Goal: Task Accomplishment & Management: Use online tool/utility

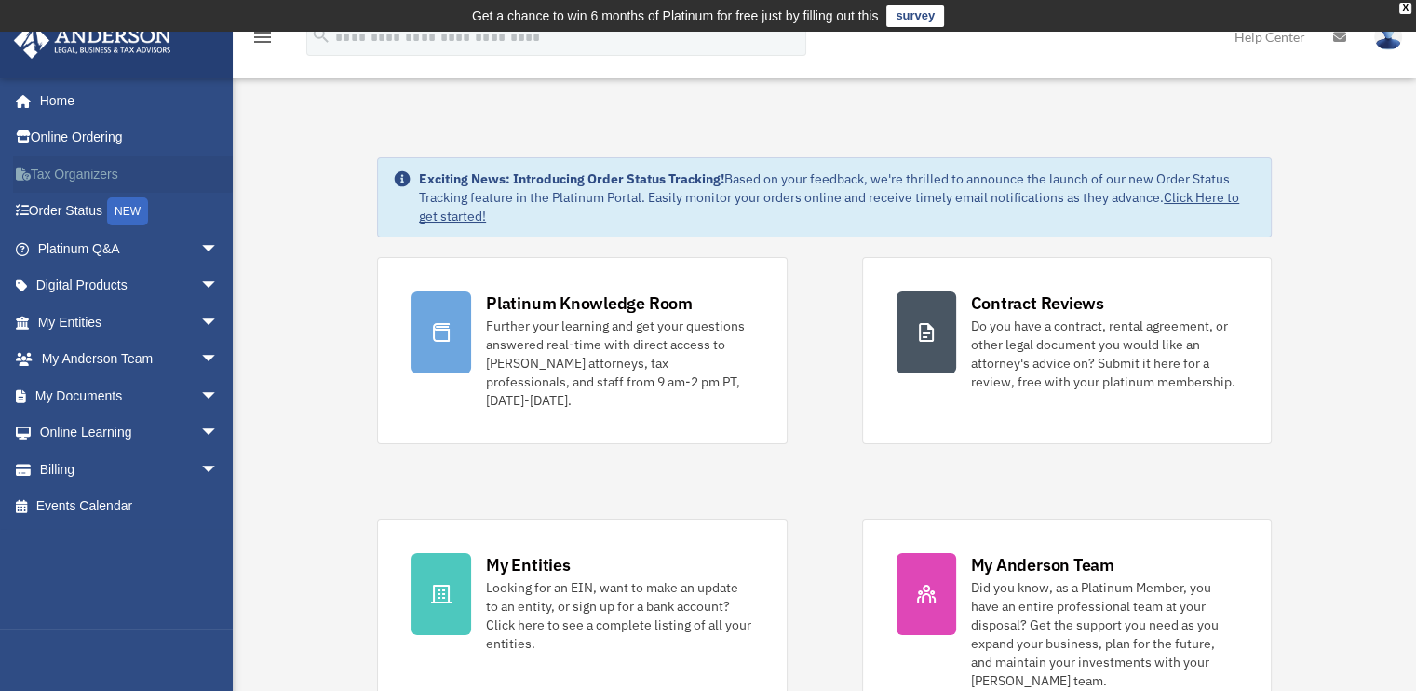
click at [97, 174] on link "Tax Organizers" at bounding box center [130, 173] width 234 height 37
click at [200, 384] on span "arrow_drop_down" at bounding box center [218, 396] width 37 height 38
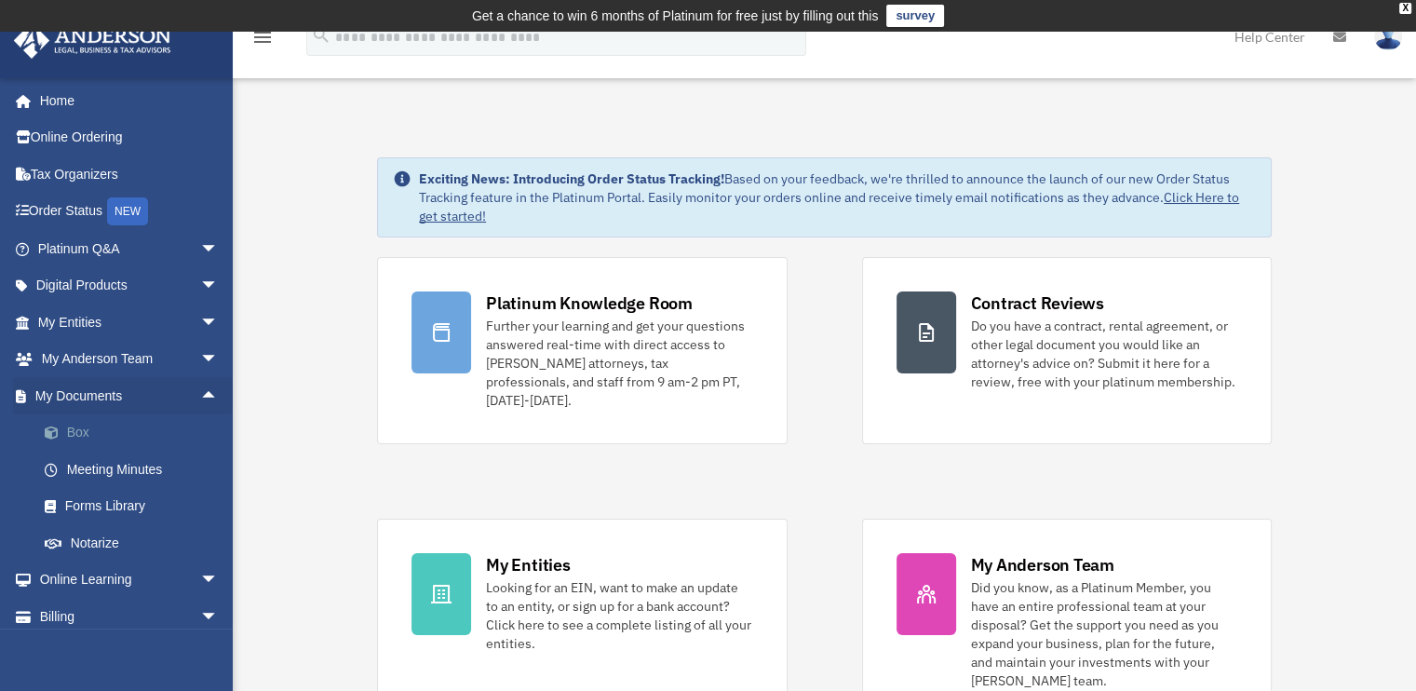
click at [78, 425] on link "Box" at bounding box center [136, 432] width 221 height 37
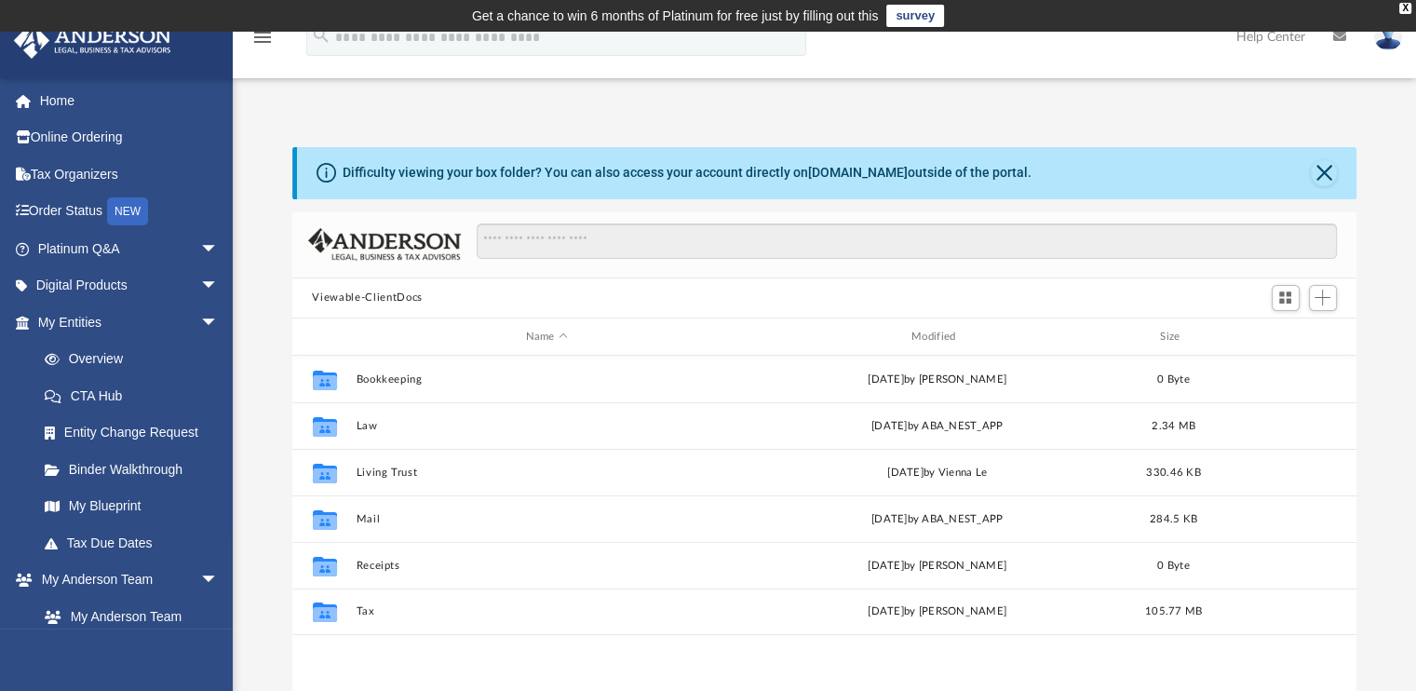
scroll to position [409, 1050]
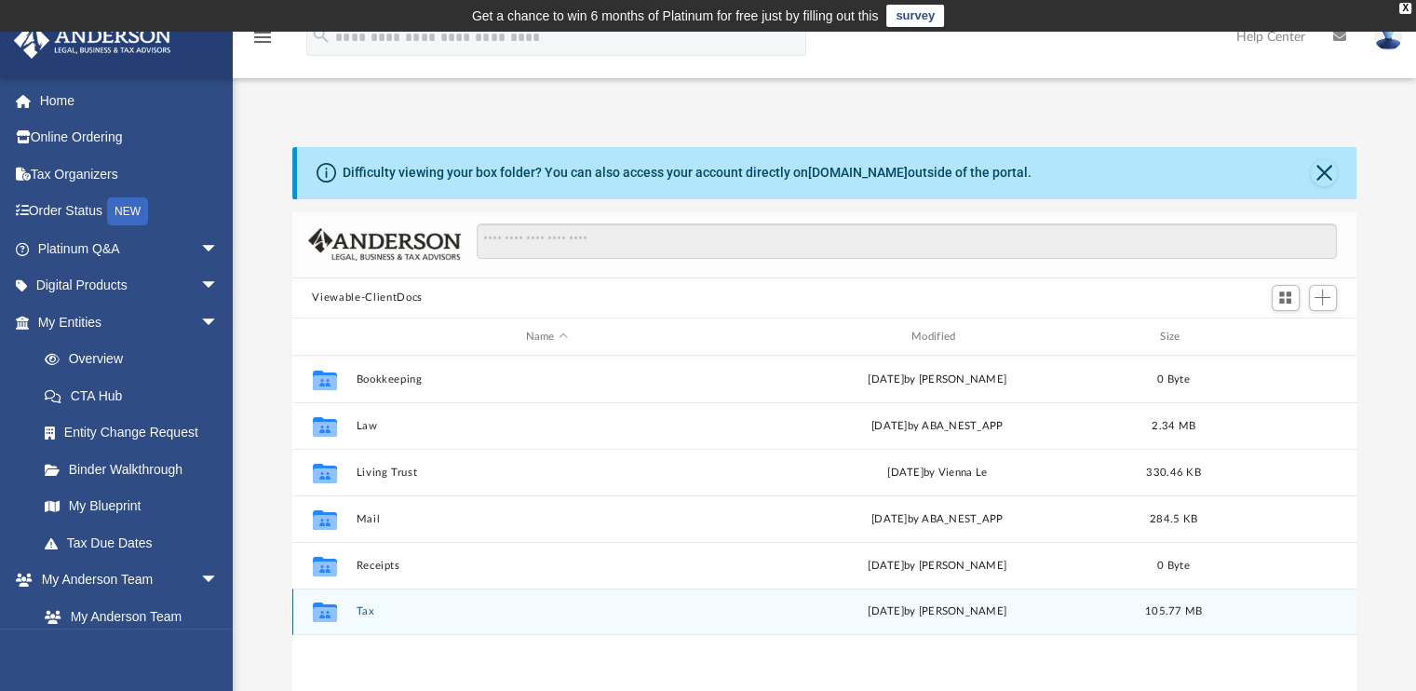
click at [369, 610] on button "Tax" at bounding box center [547, 612] width 382 height 12
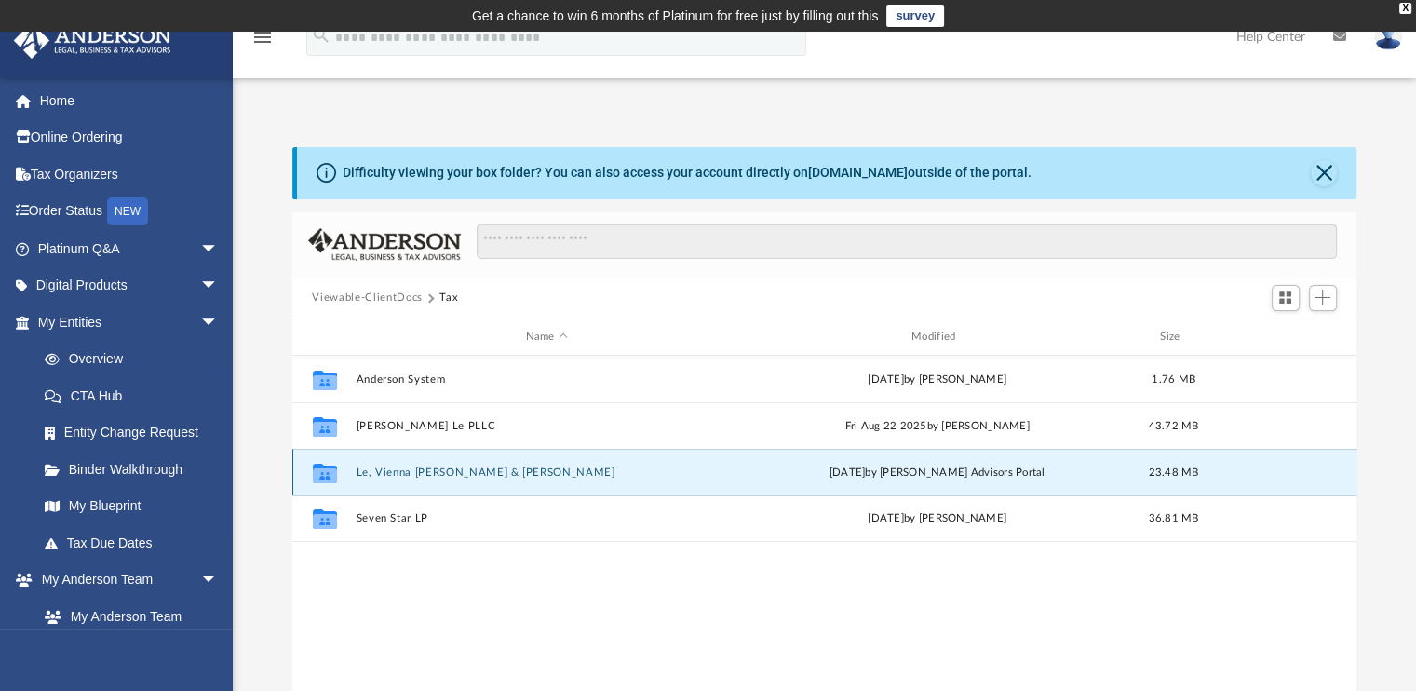
click at [397, 472] on button "Le, Vienna Thuc & Edward" at bounding box center [547, 472] width 382 height 12
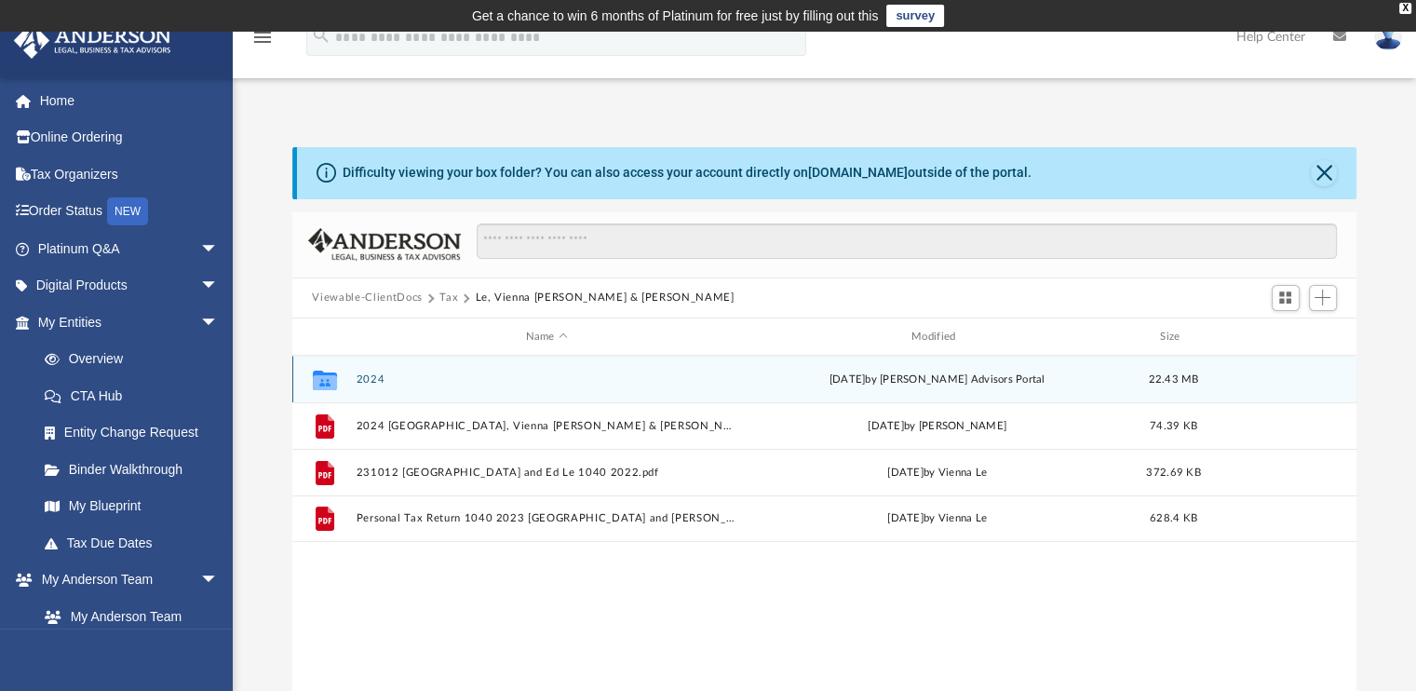
click at [369, 379] on button "2024" at bounding box center [547, 379] width 382 height 12
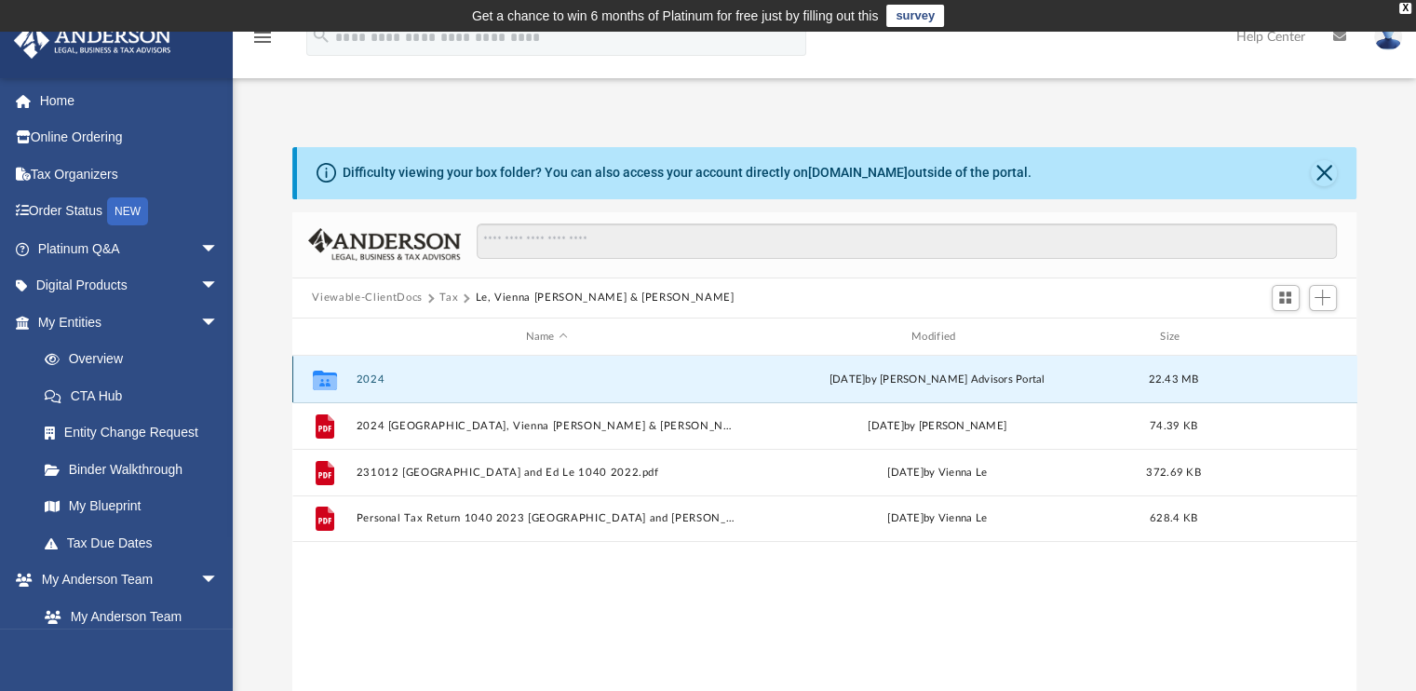
click at [369, 379] on button "2024" at bounding box center [547, 379] width 382 height 12
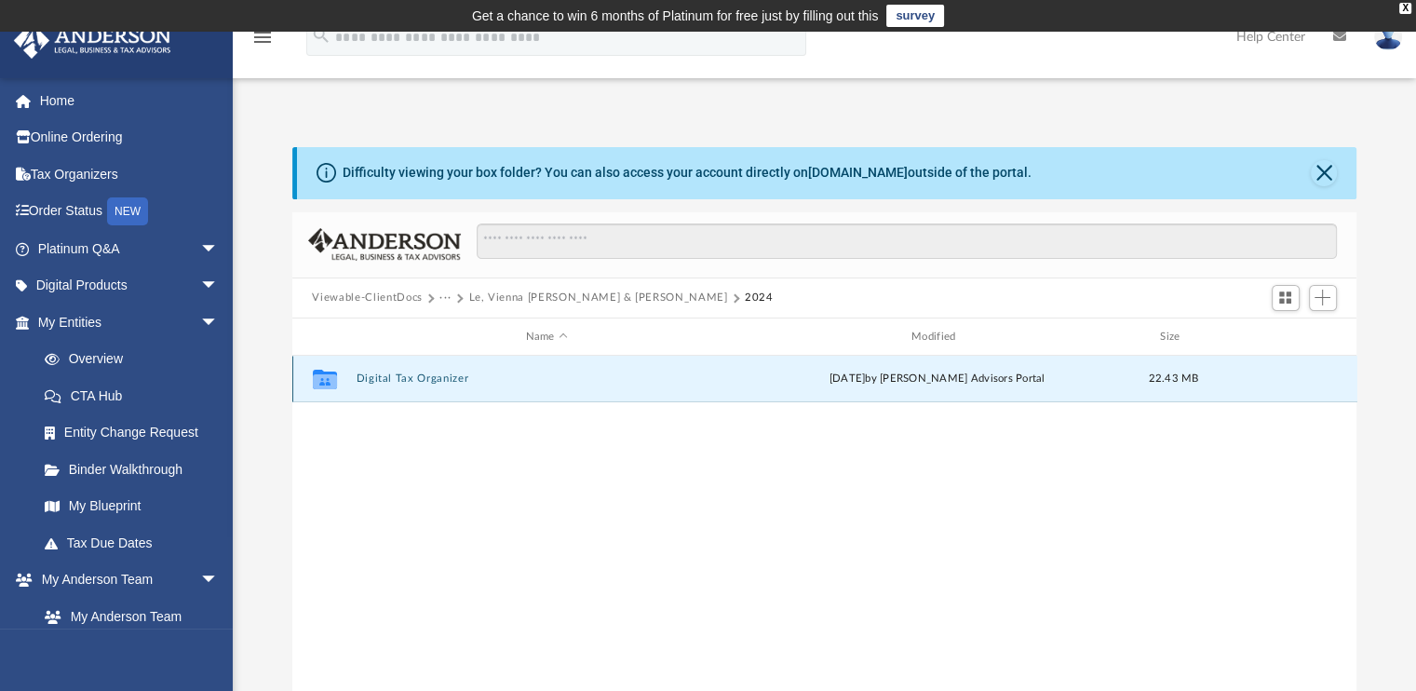
click at [369, 379] on button "Digital Tax Organizer" at bounding box center [547, 379] width 382 height 12
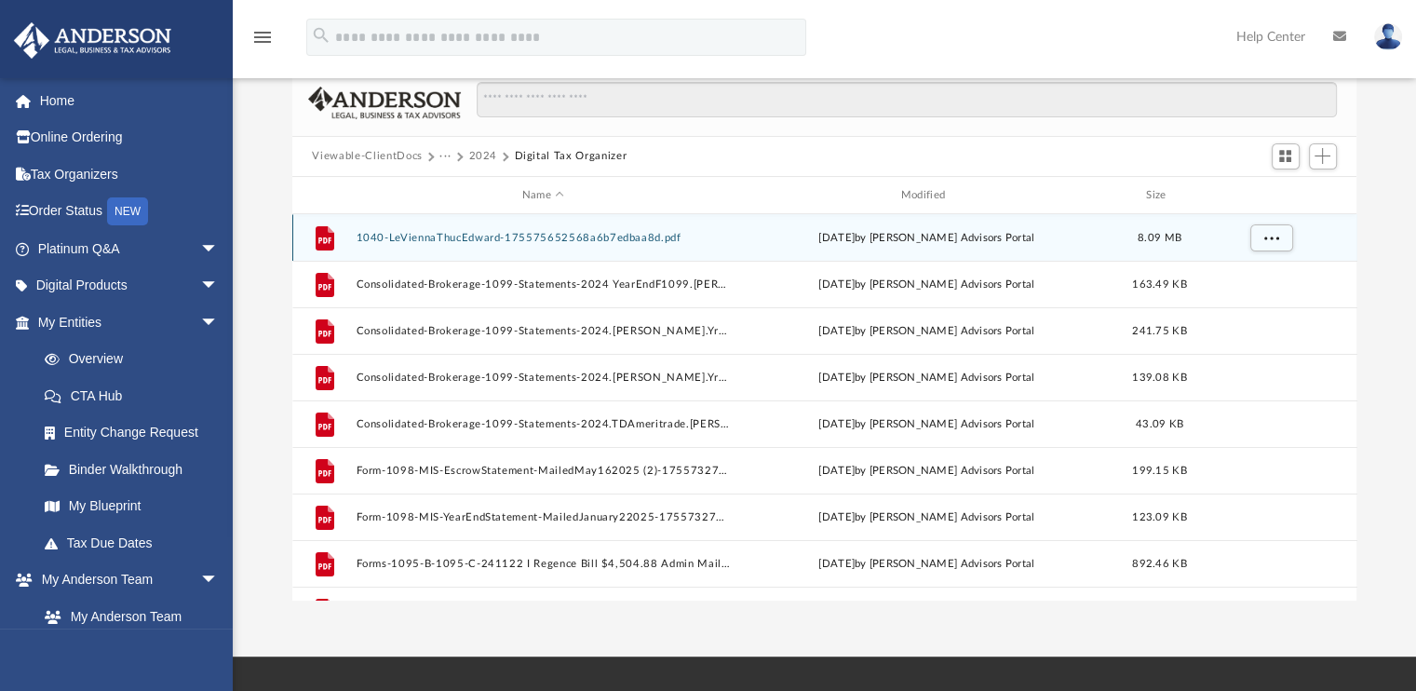
scroll to position [63, 0]
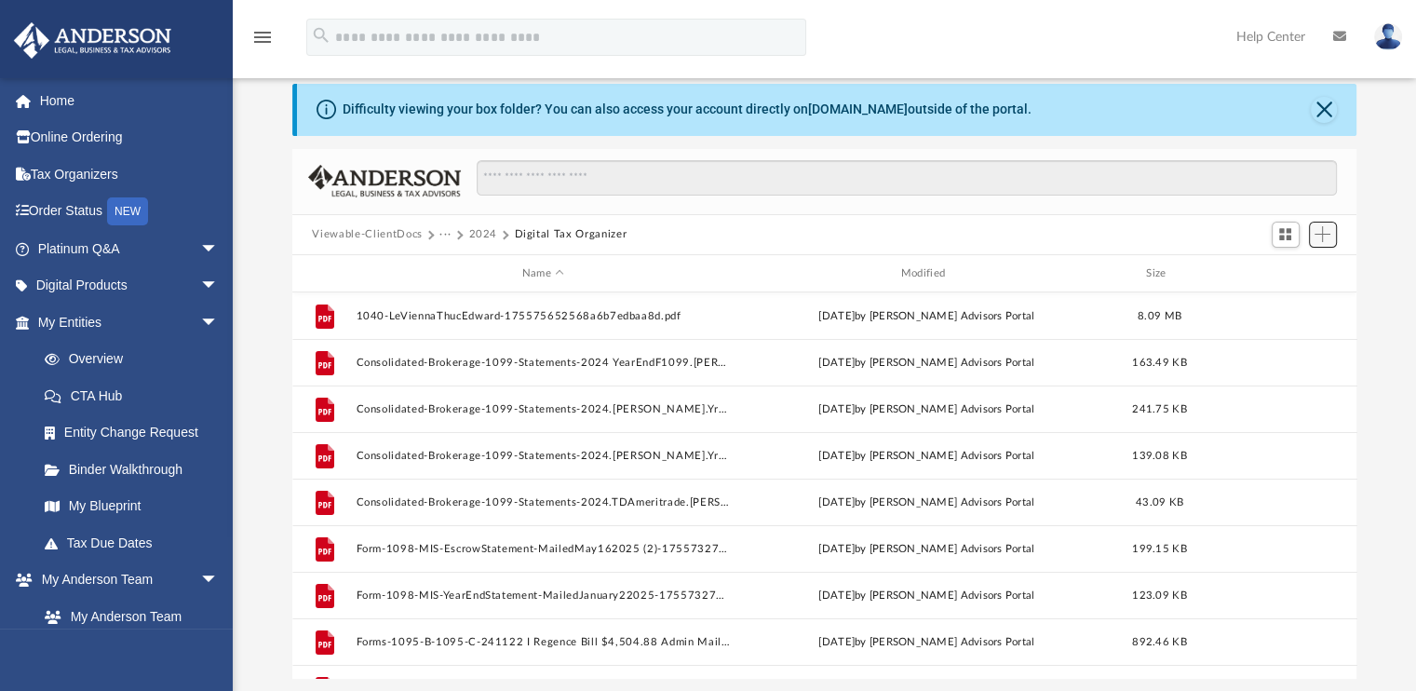
click at [1314, 230] on span "Add" at bounding box center [1322, 234] width 16 height 16
click at [1278, 276] on li "Upload" at bounding box center [1296, 272] width 60 height 20
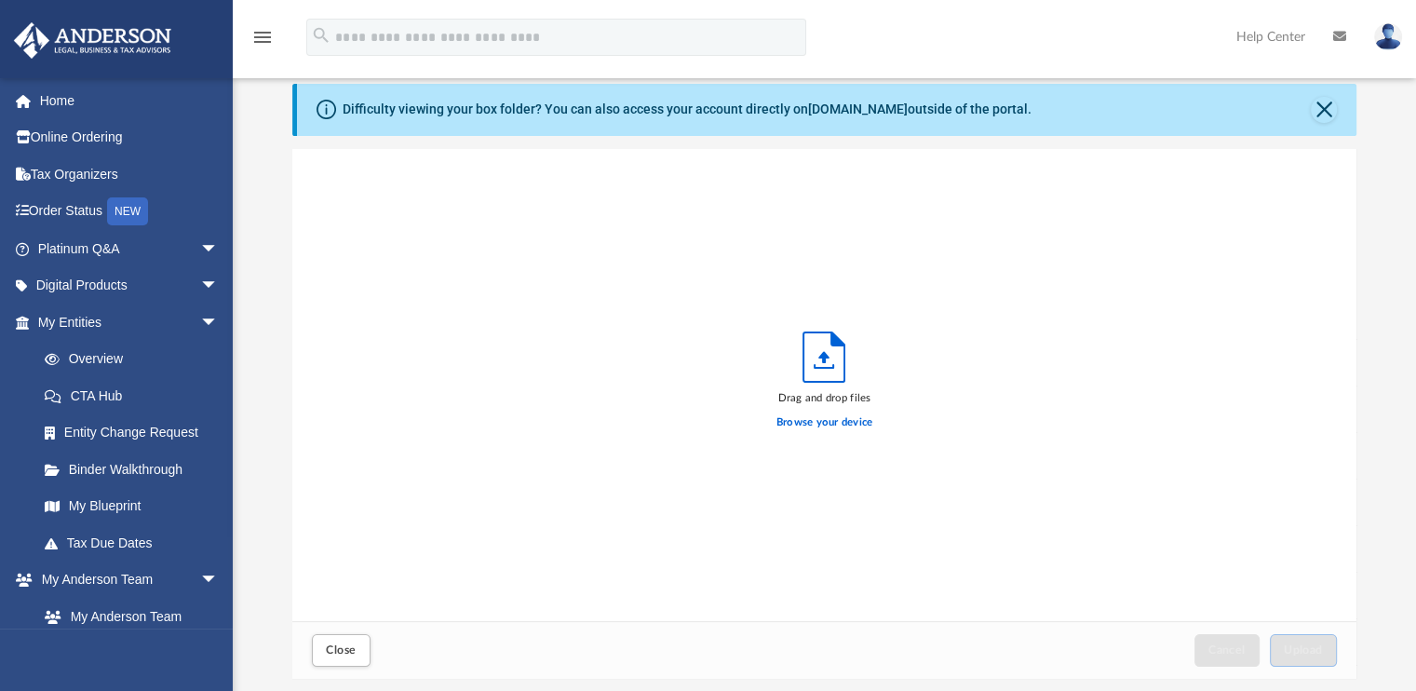
scroll to position [458, 1050]
click at [853, 420] on label "Browse your device" at bounding box center [824, 422] width 97 height 17
click at [0, 0] on input "Browse your device" at bounding box center [0, 0] width 0 height 0
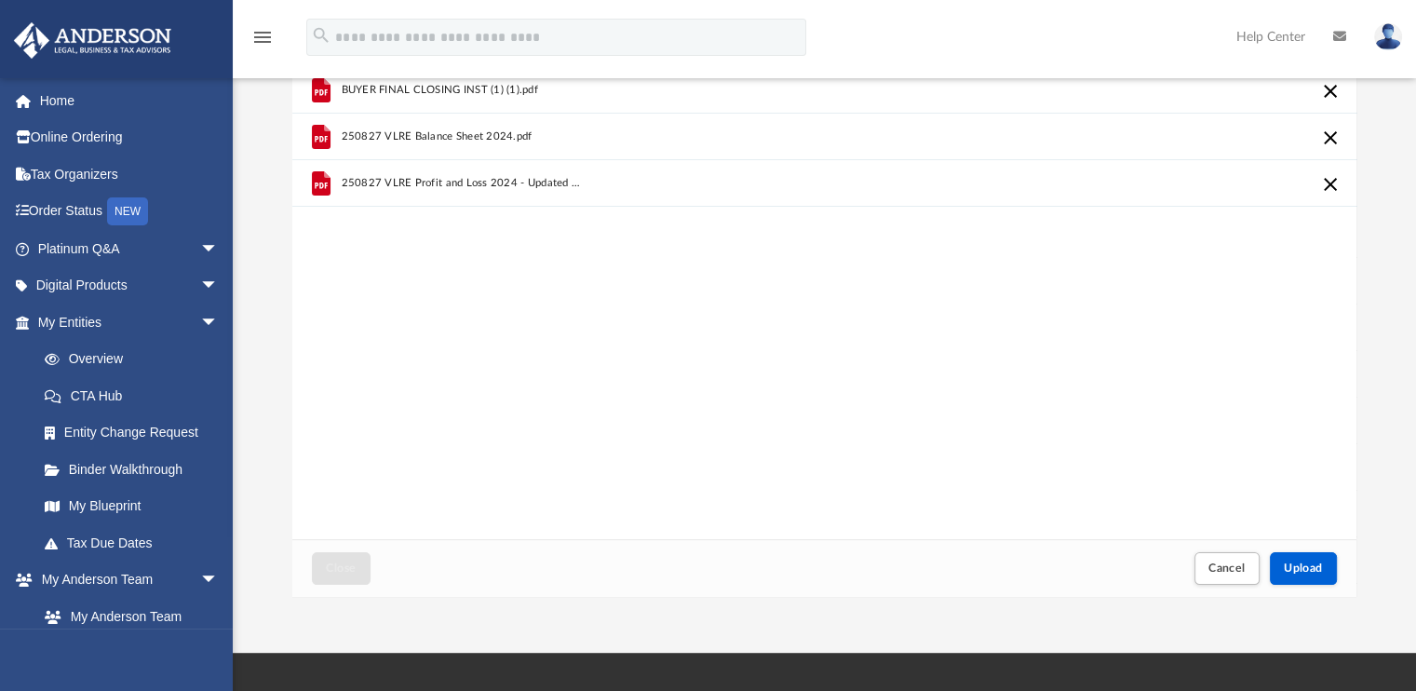
scroll to position [147, 0]
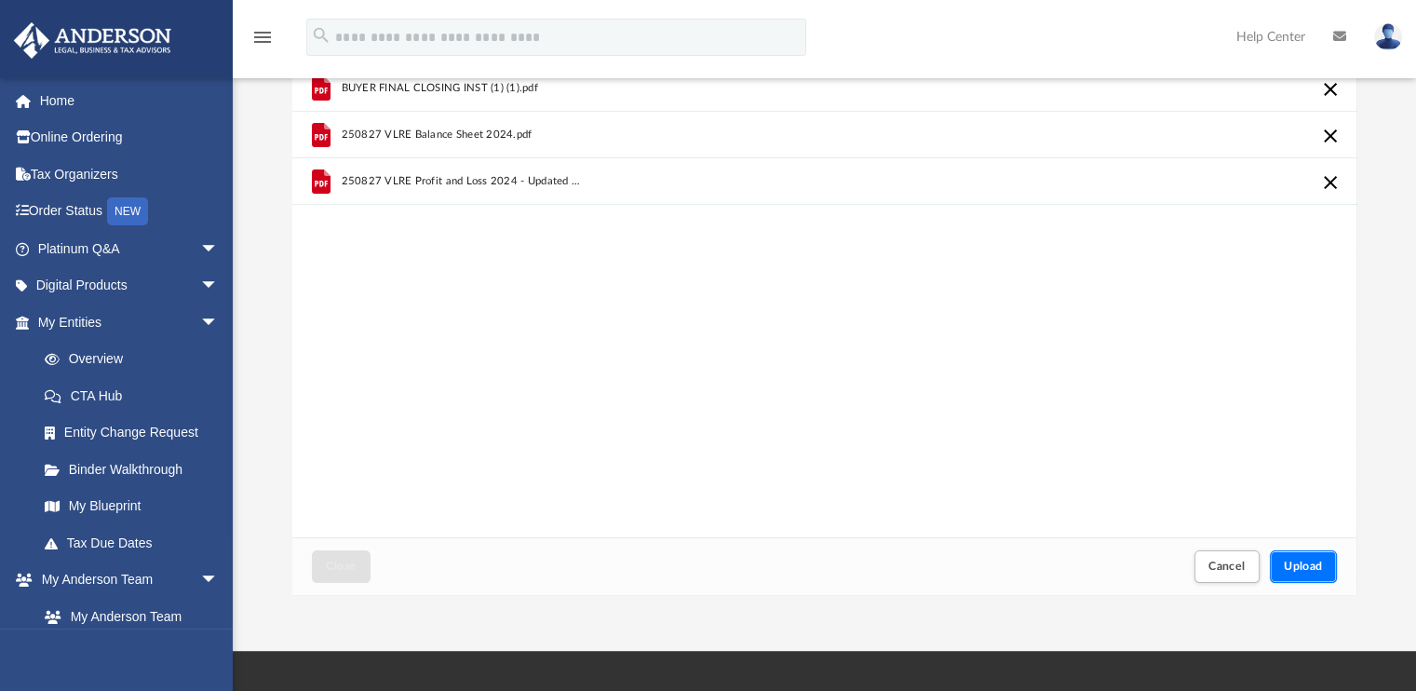
click at [1300, 558] on button "Upload" at bounding box center [1303, 566] width 67 height 33
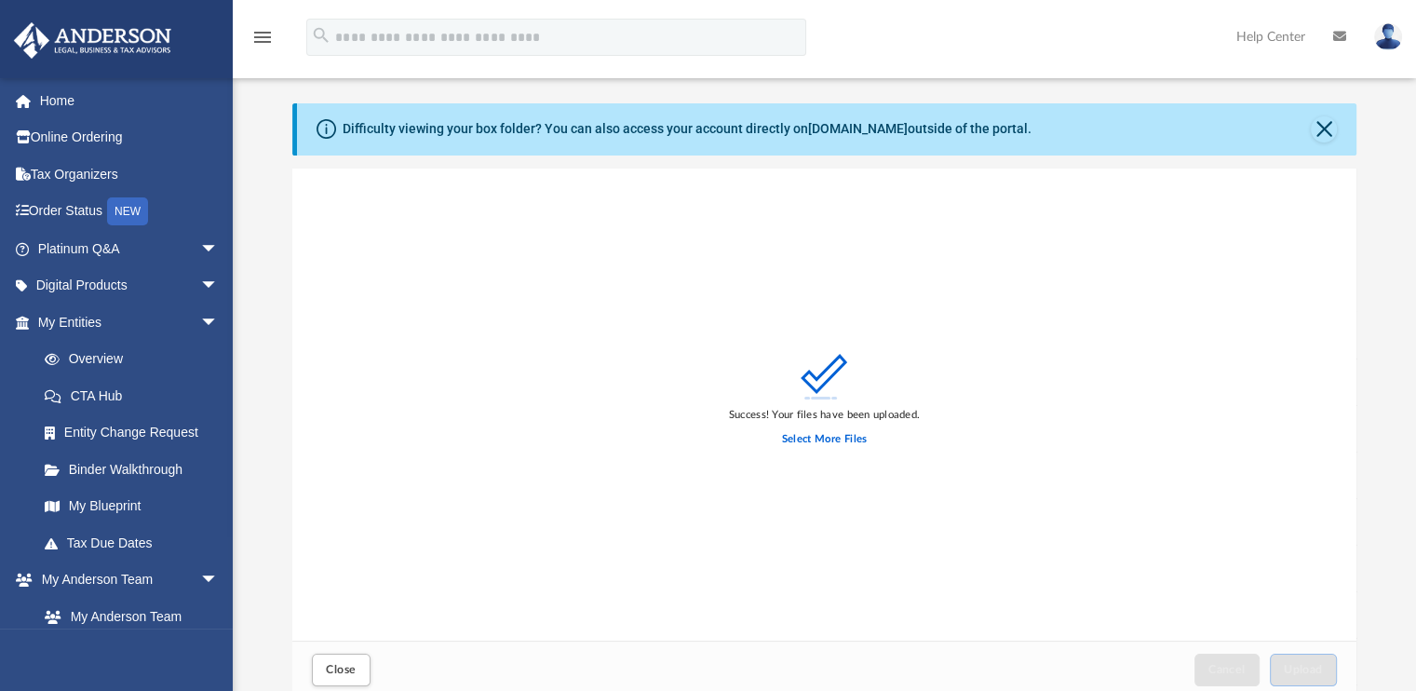
scroll to position [12, 0]
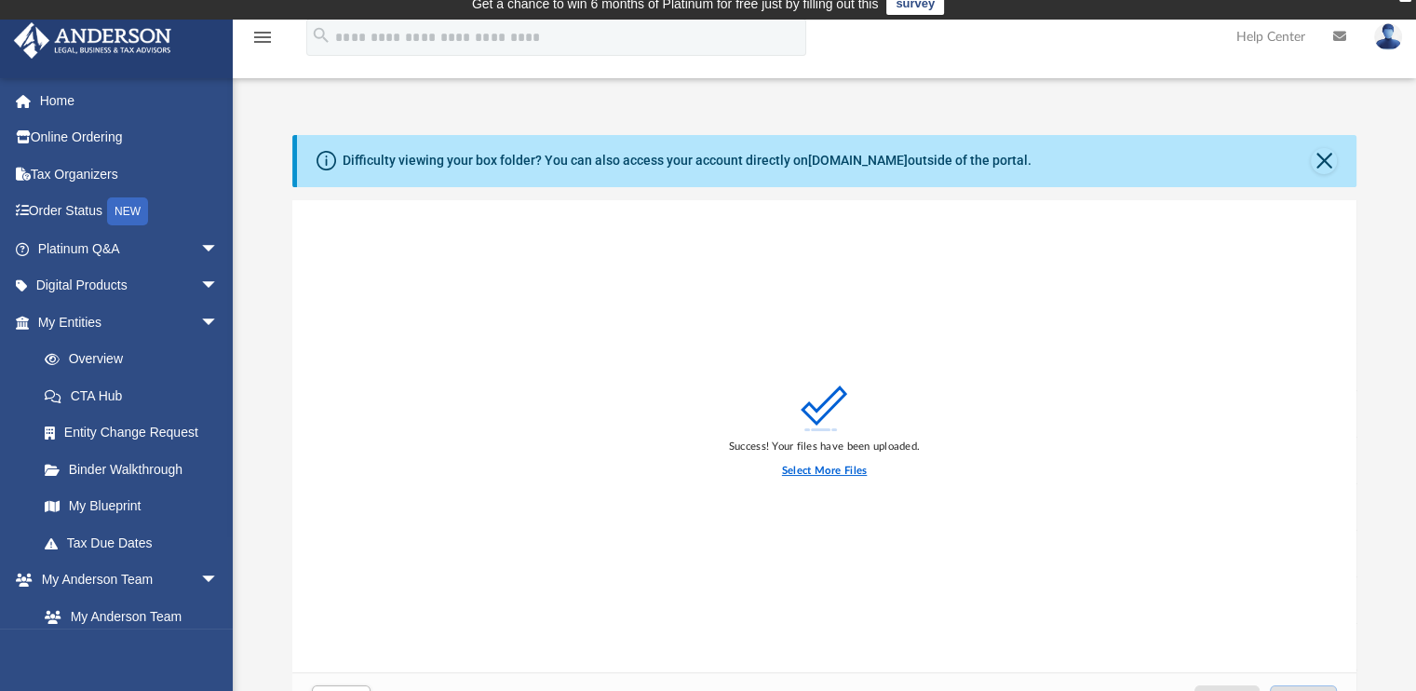
click at [838, 472] on label "Select More Files" at bounding box center [824, 471] width 85 height 17
click at [0, 0] on input "Select More Files" at bounding box center [0, 0] width 0 height 0
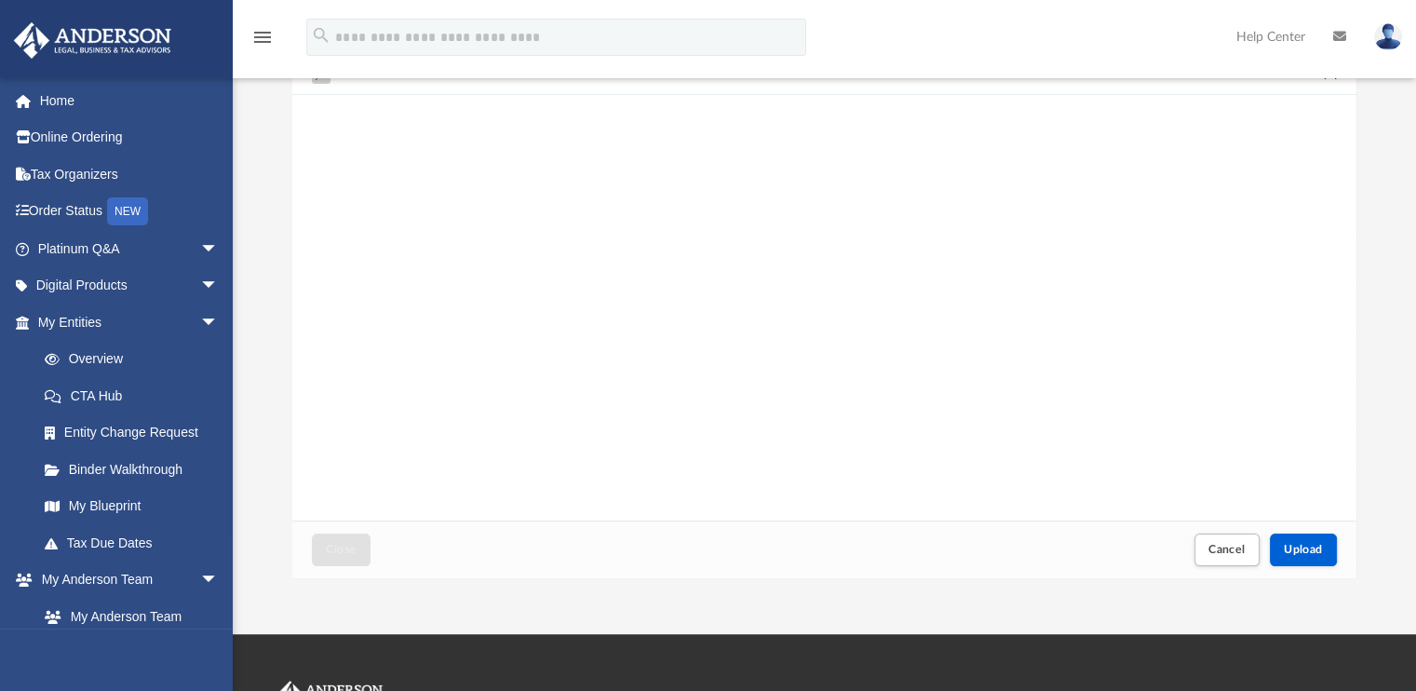
scroll to position [166, 0]
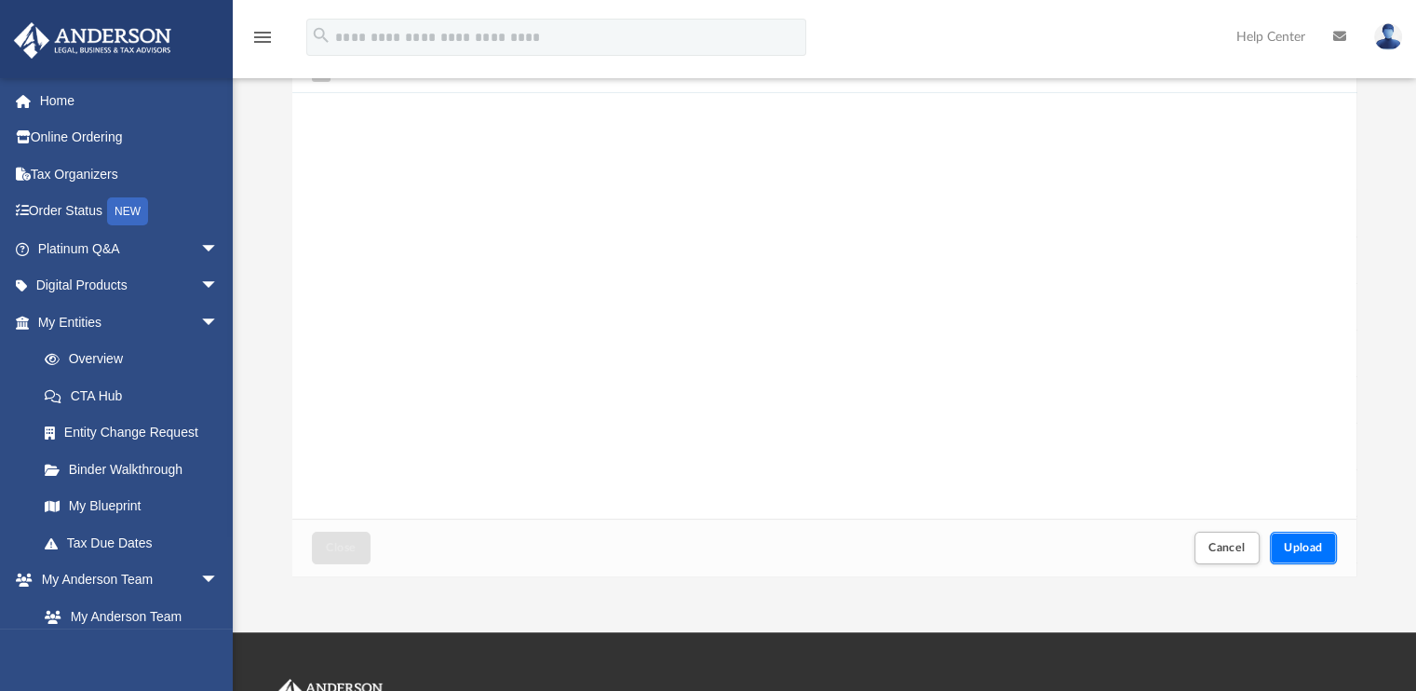
click at [1275, 545] on button "Upload" at bounding box center [1303, 547] width 67 height 33
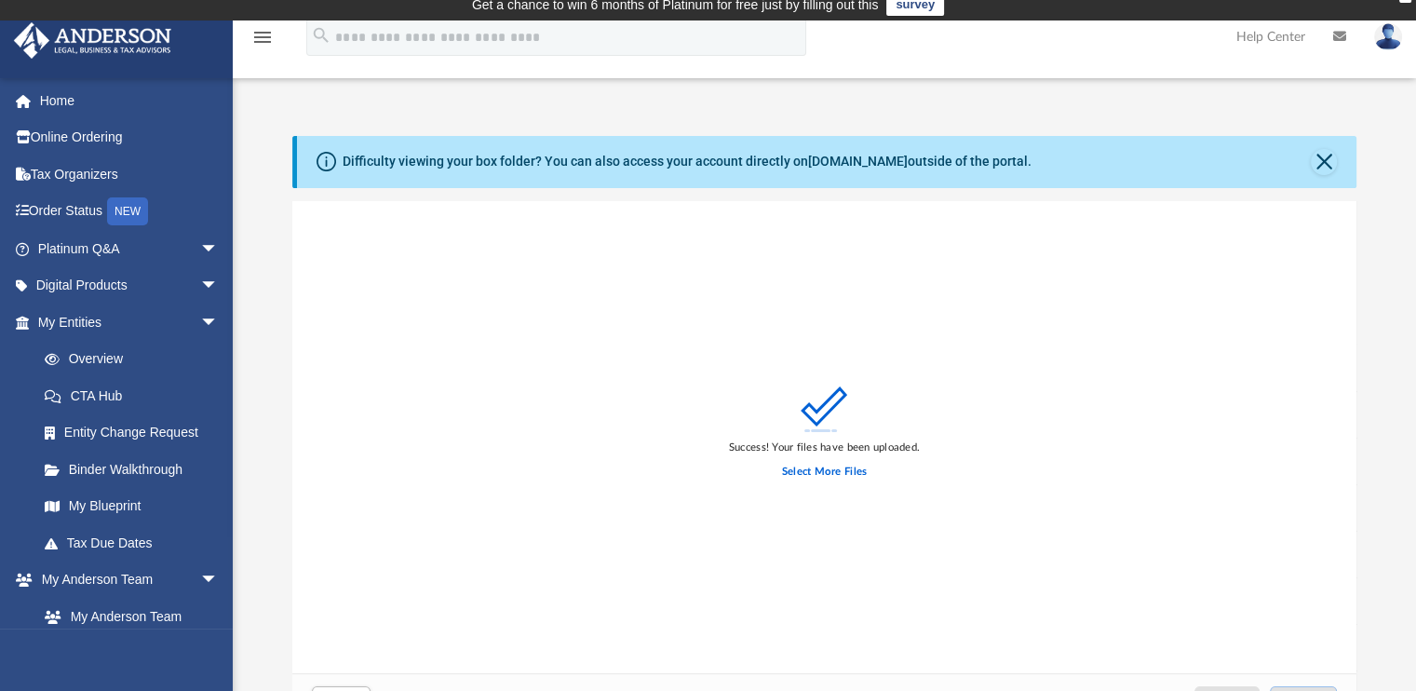
scroll to position [0, 0]
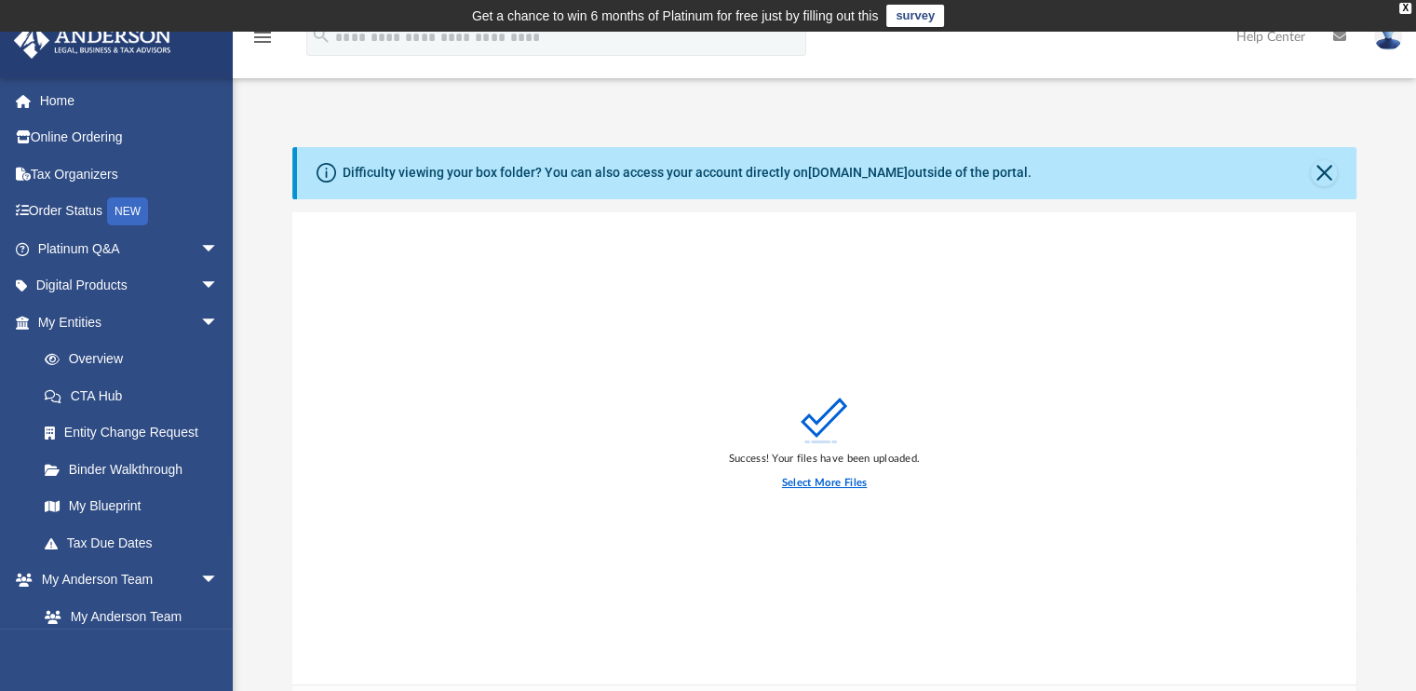
click at [807, 484] on label "Select More Files" at bounding box center [824, 483] width 85 height 17
click at [0, 0] on input "Select More Files" at bounding box center [0, 0] width 0 height 0
click at [841, 479] on label "Select More Files" at bounding box center [824, 483] width 85 height 17
click at [0, 0] on input "Select More Files" at bounding box center [0, 0] width 0 height 0
click at [830, 242] on div "OneDrive_1_8-27-2025.zip" at bounding box center [824, 235] width 1065 height 47
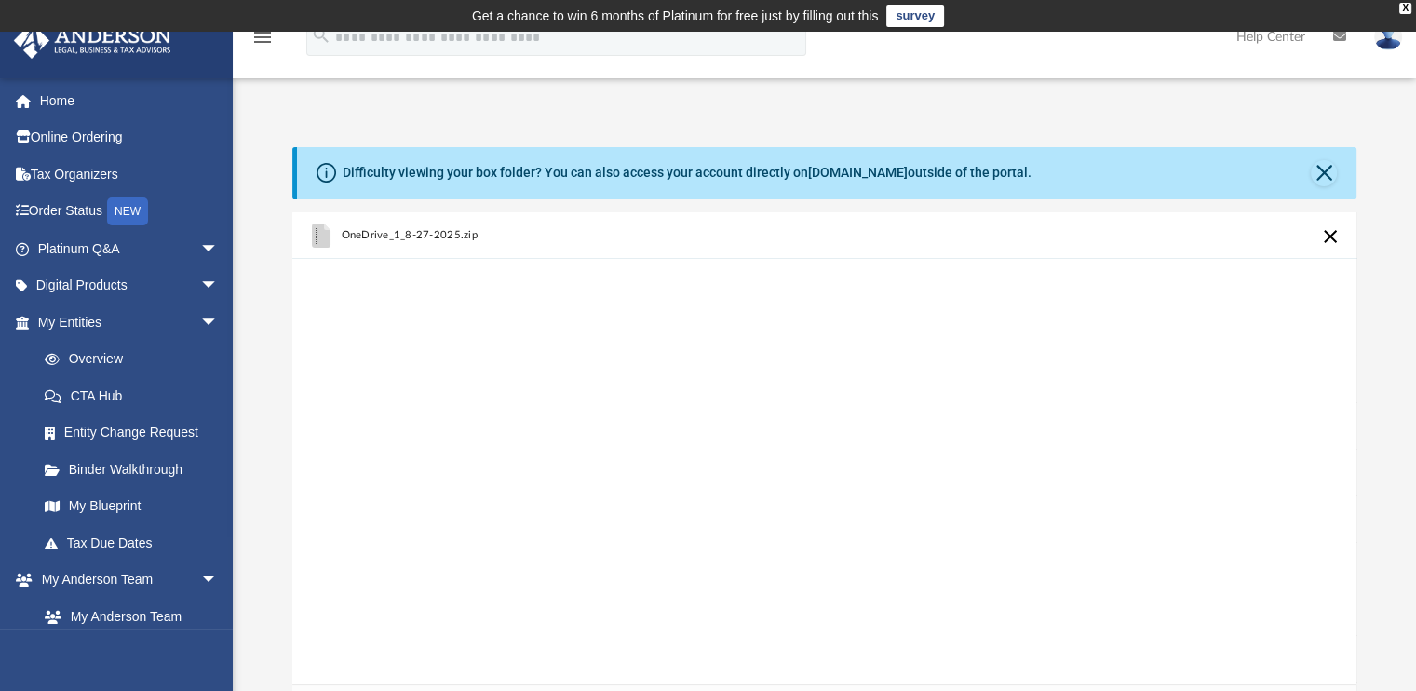
click at [830, 242] on div "OneDrive_1_8-27-2025.zip" at bounding box center [824, 235] width 1065 height 47
click at [1328, 241] on button "Cancel this upload" at bounding box center [1330, 236] width 22 height 22
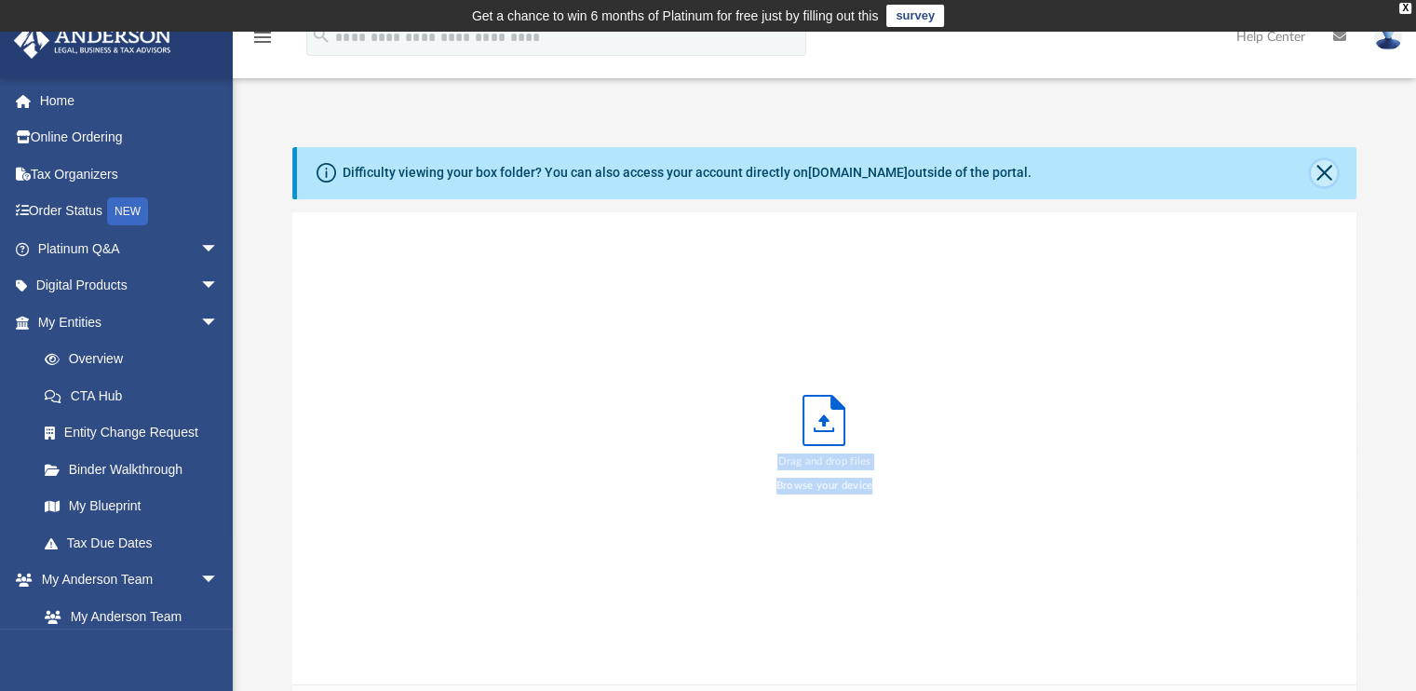
click at [1315, 170] on button "Close" at bounding box center [1324, 173] width 26 height 26
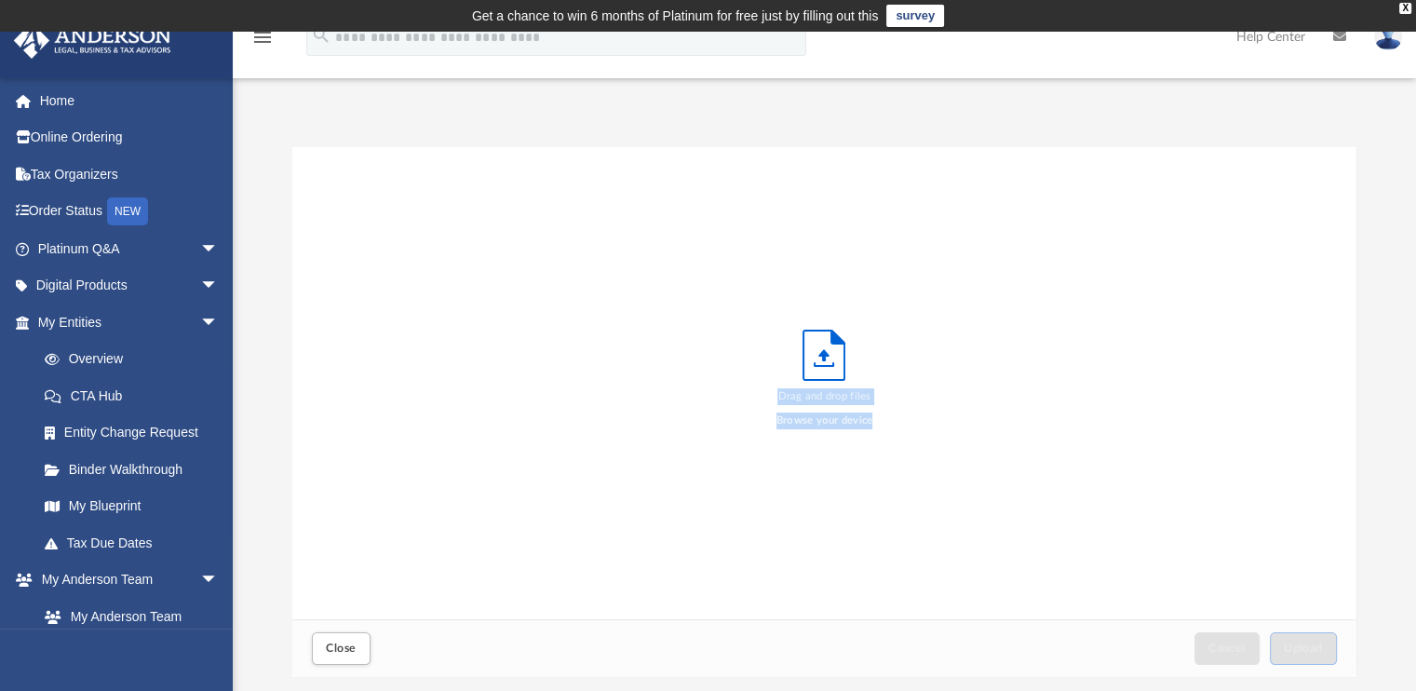
click at [1061, 335] on div "Drag and drop files Browse your device" at bounding box center [824, 383] width 1065 height 473
click at [852, 422] on label "Browse your device" at bounding box center [824, 420] width 97 height 17
click at [0, 0] on input "Browse your device" at bounding box center [0, 0] width 0 height 0
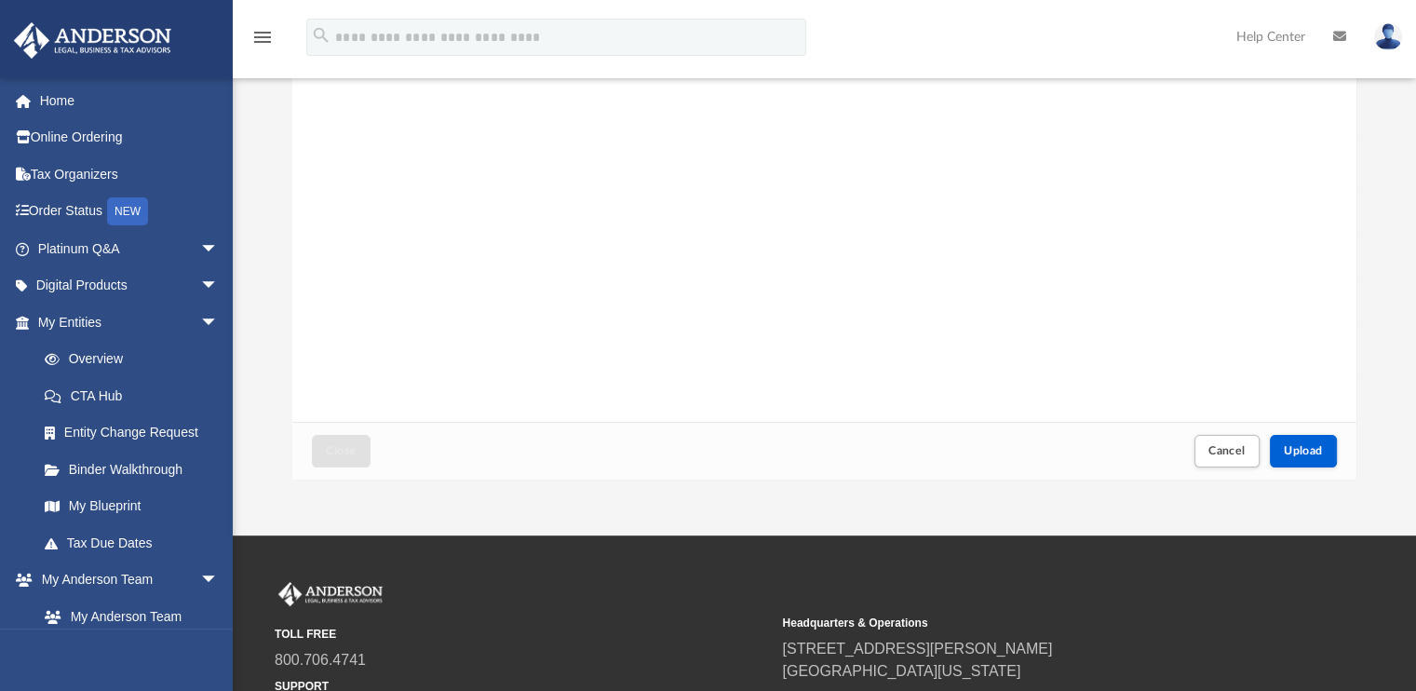
scroll to position [212, 0]
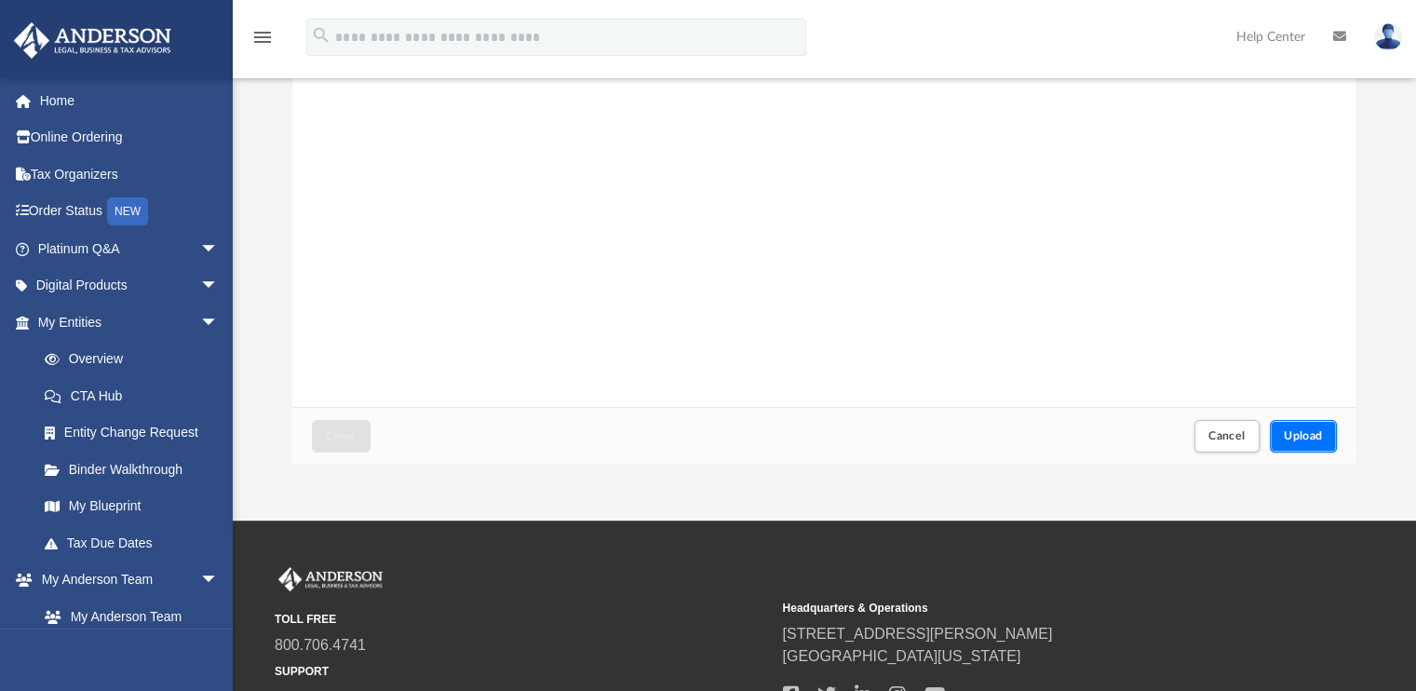
click at [1310, 438] on span "Upload" at bounding box center [1303, 435] width 39 height 11
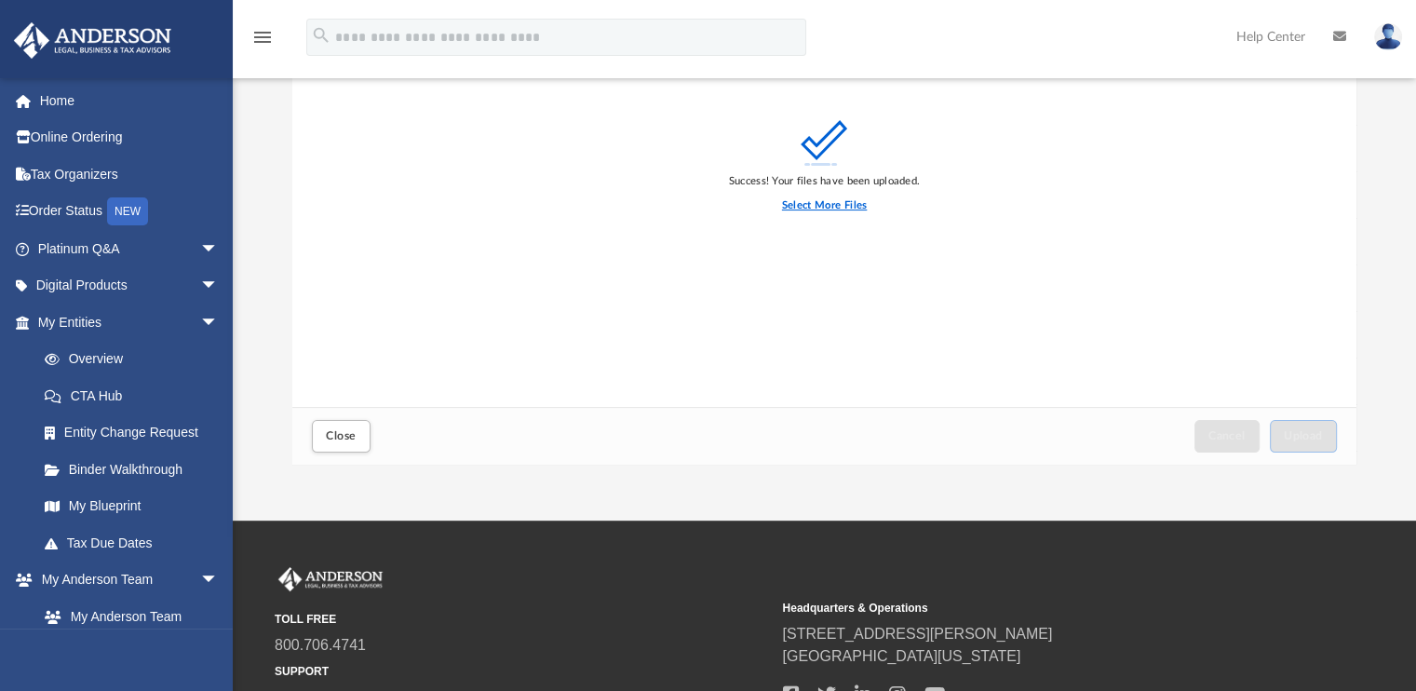
click at [807, 207] on label "Select More Files" at bounding box center [824, 205] width 85 height 17
click at [0, 0] on input "Select More Files" at bounding box center [0, 0] width 0 height 0
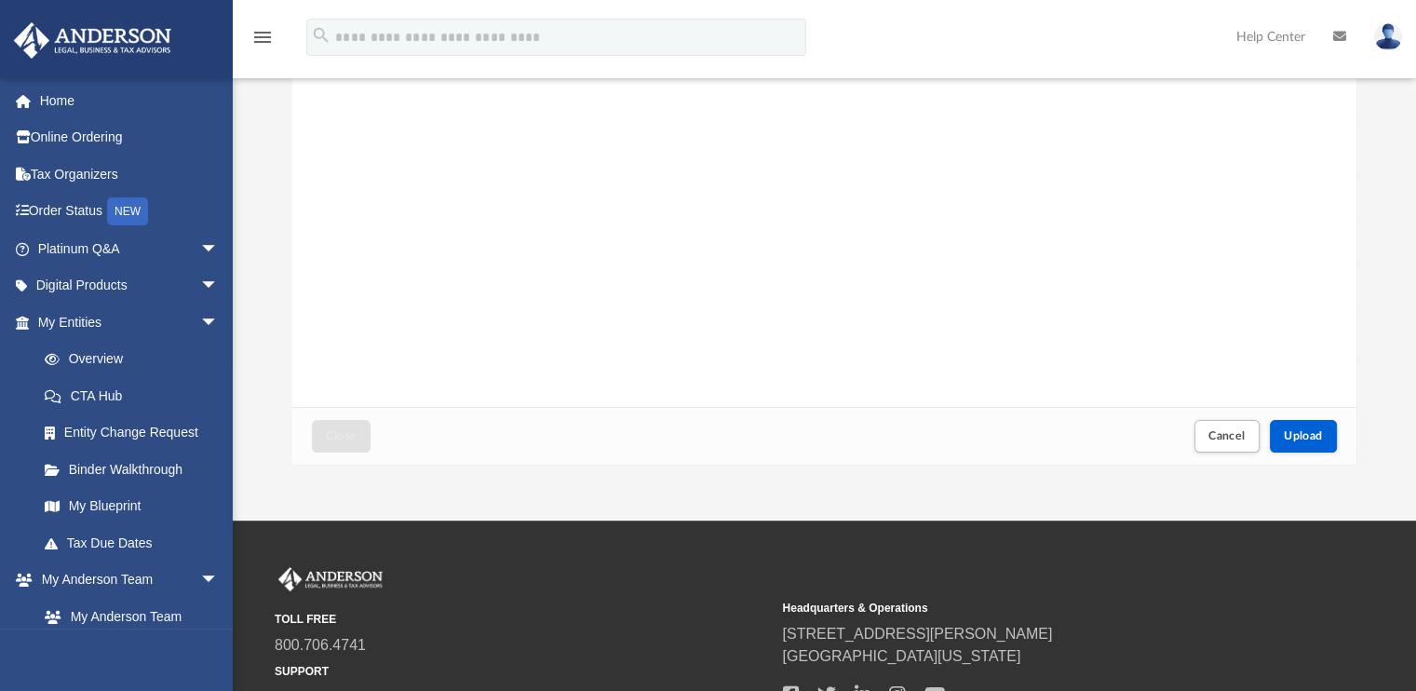
click at [752, 238] on div "OneDrive_1_8-27-2025.zip" at bounding box center [824, 171] width 1065 height 473
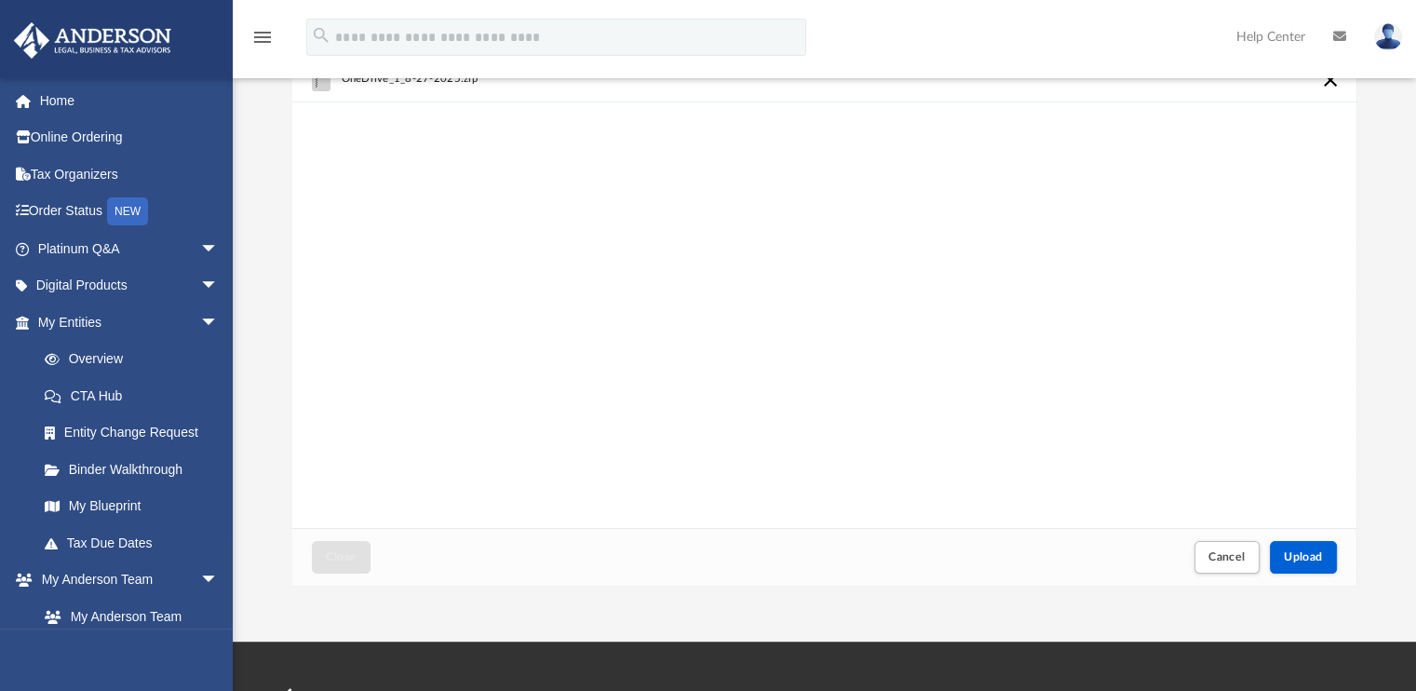
scroll to position [0, 0]
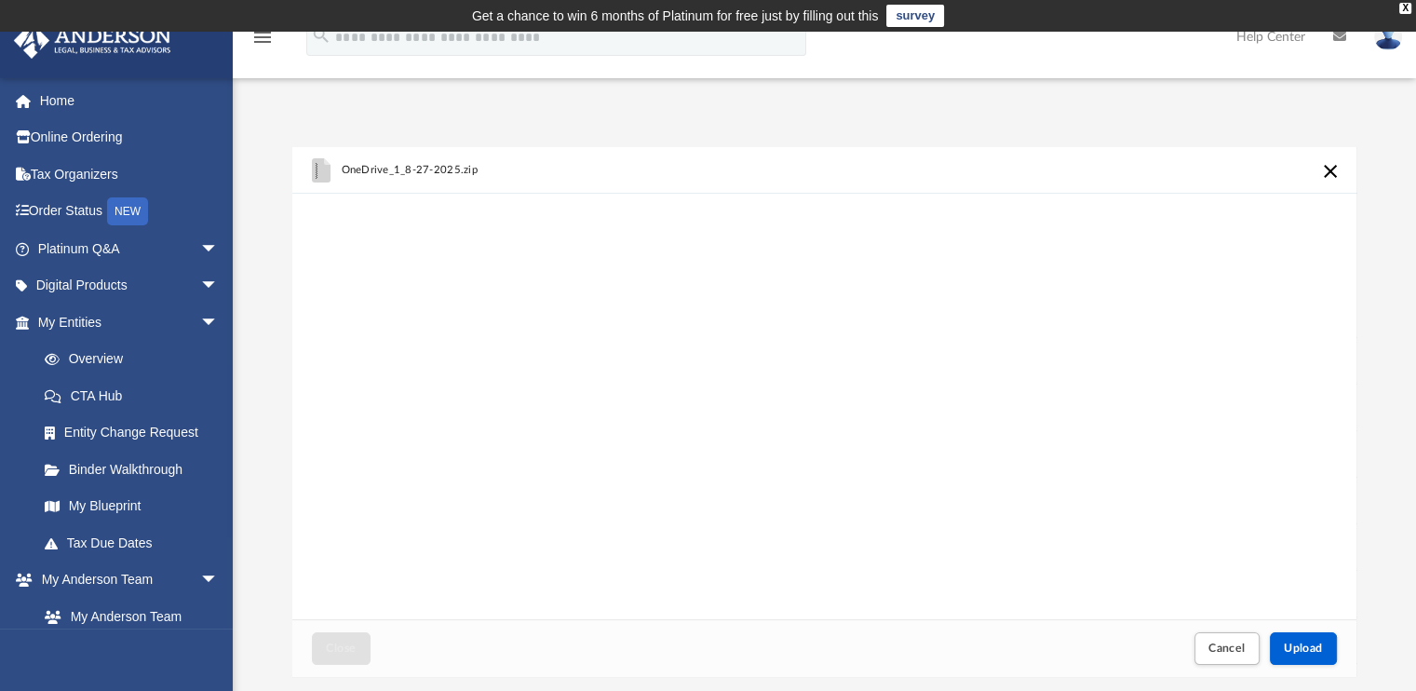
click at [1331, 170] on button "Cancel this upload" at bounding box center [1330, 171] width 22 height 22
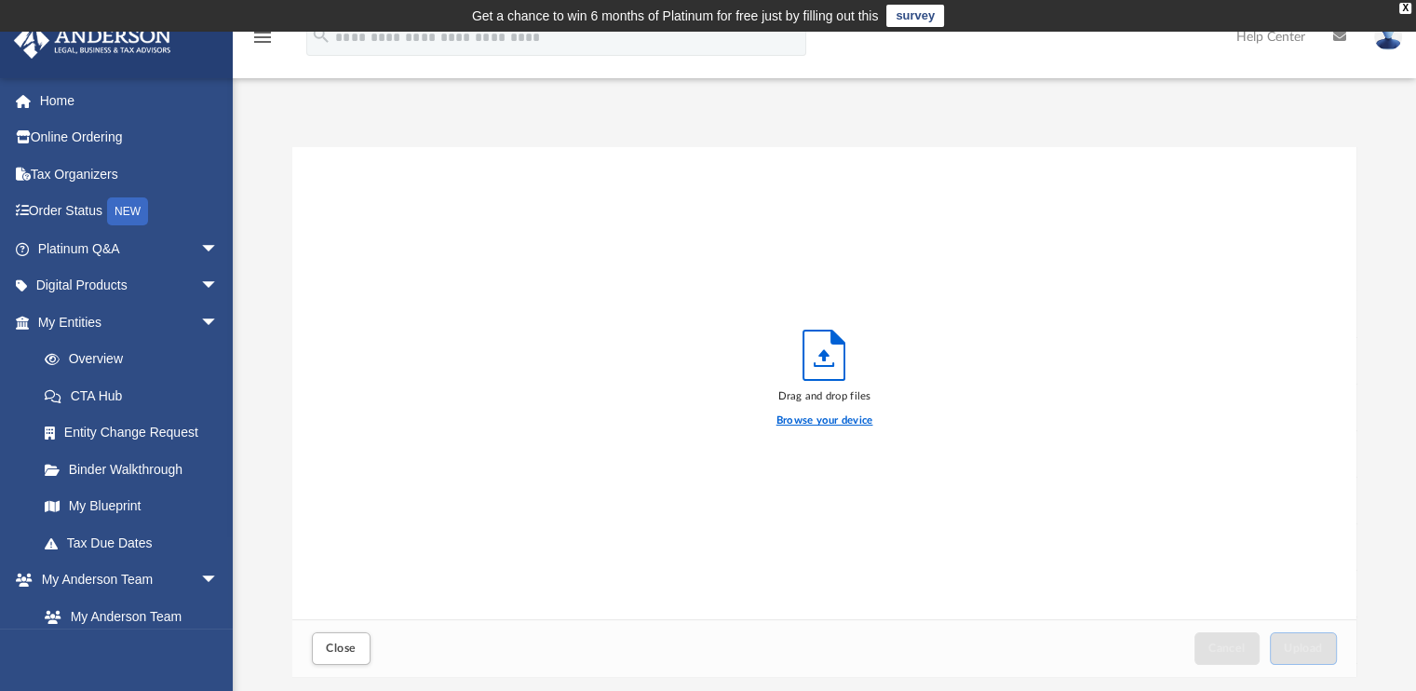
click at [835, 422] on label "Browse your device" at bounding box center [824, 420] width 97 height 17
click at [0, 0] on input "Browse your device" at bounding box center [0, 0] width 0 height 0
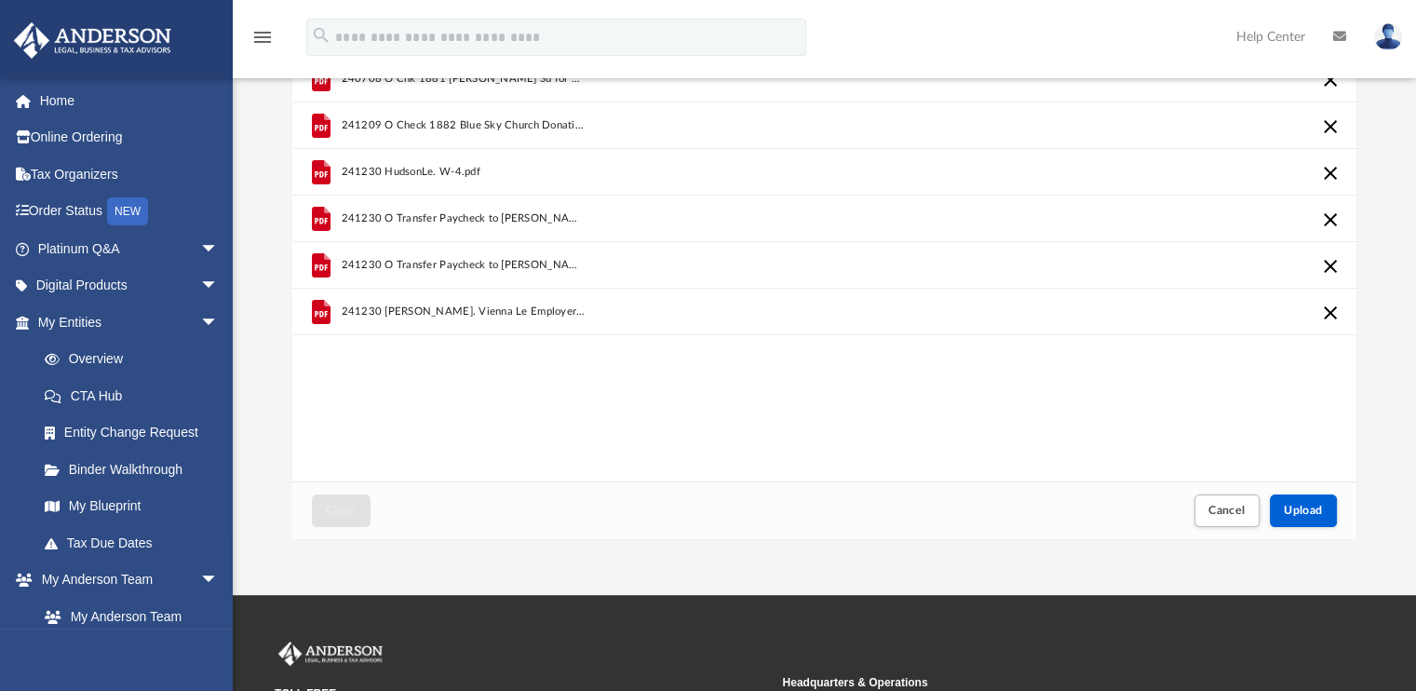
scroll to position [141, 0]
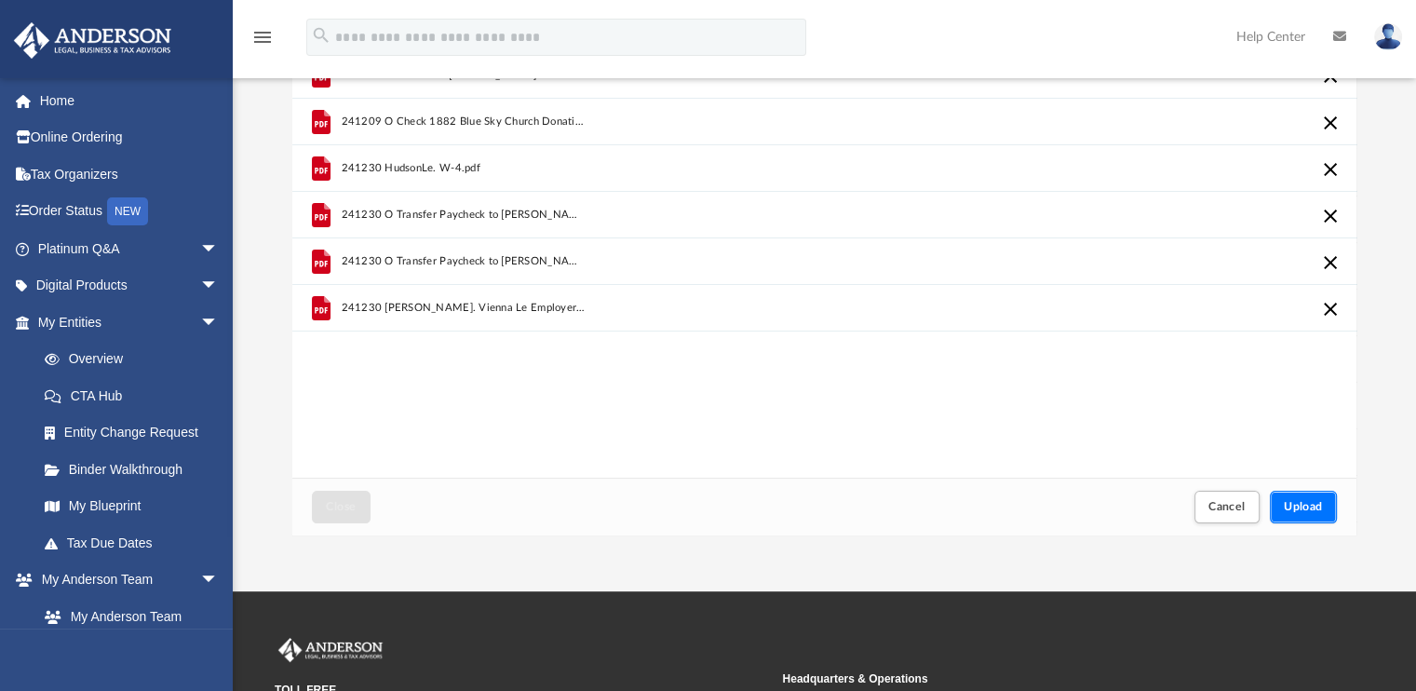
click at [1310, 507] on span "Upload" at bounding box center [1303, 506] width 39 height 11
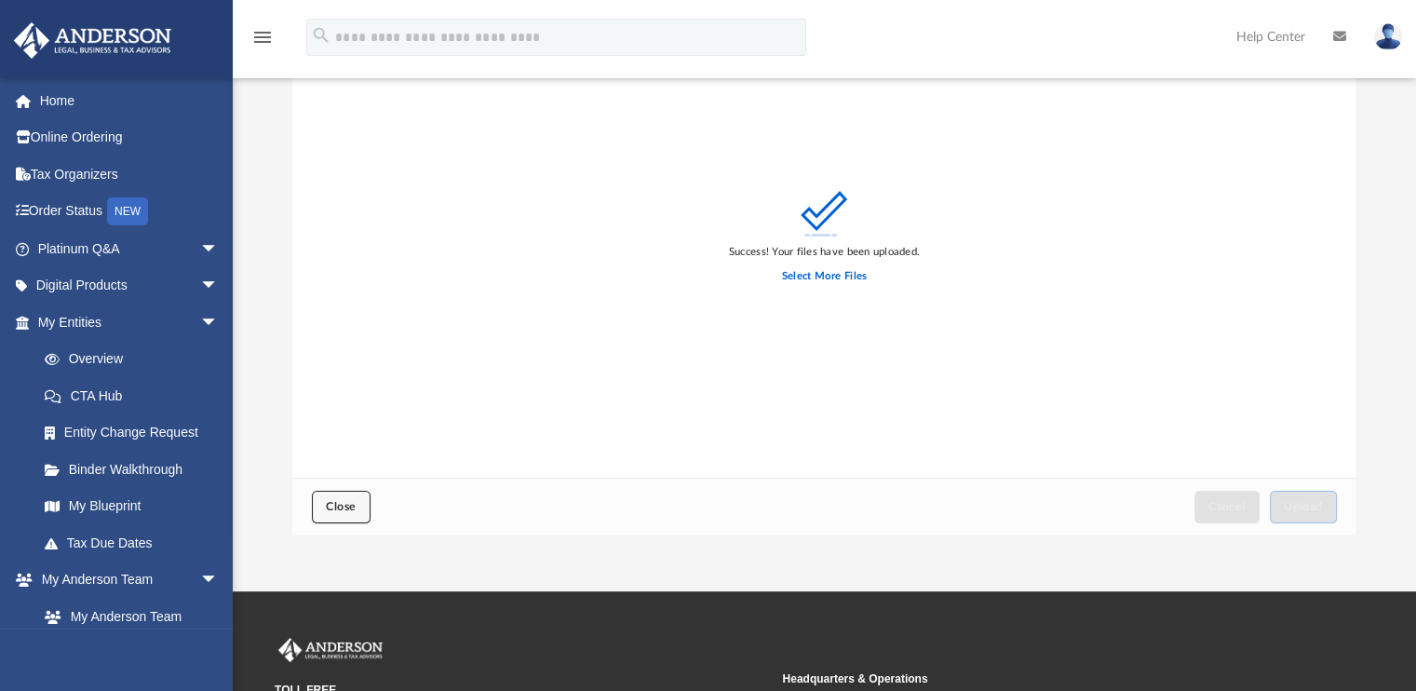
click at [339, 505] on span "Close" at bounding box center [341, 506] width 30 height 11
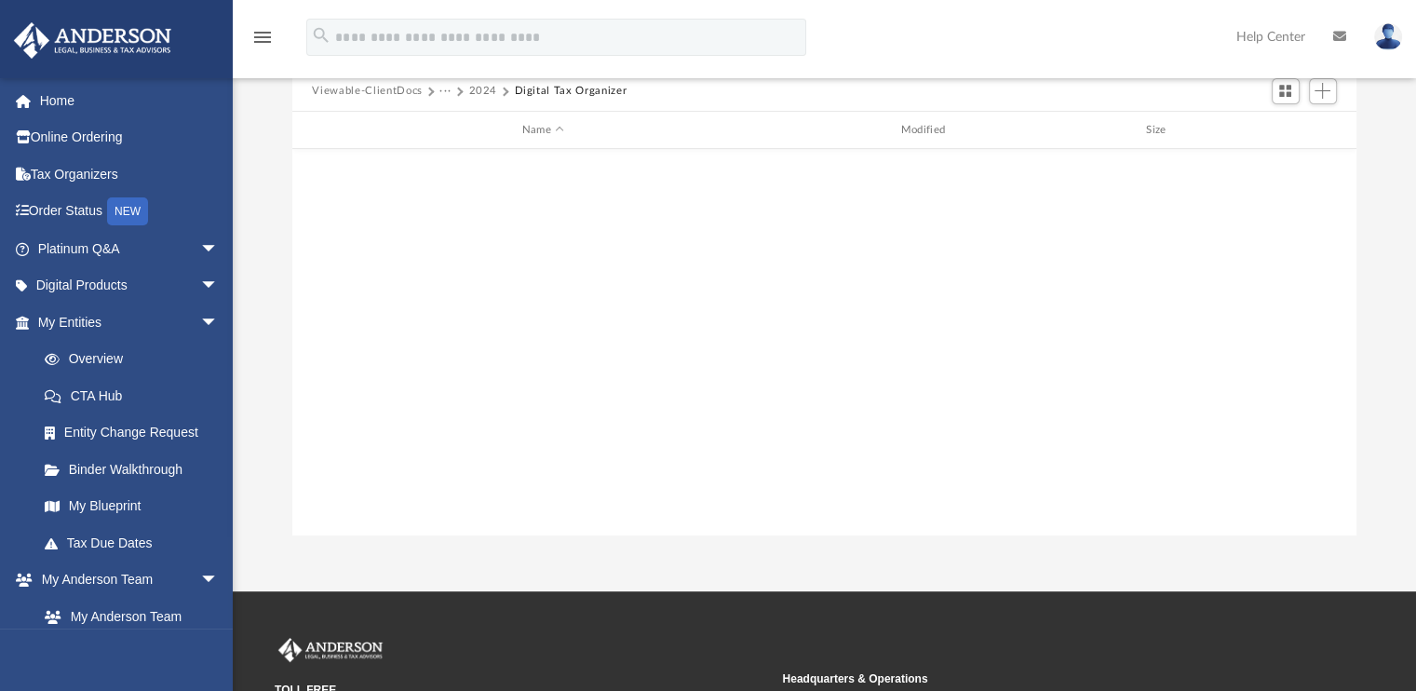
scroll to position [424, 0]
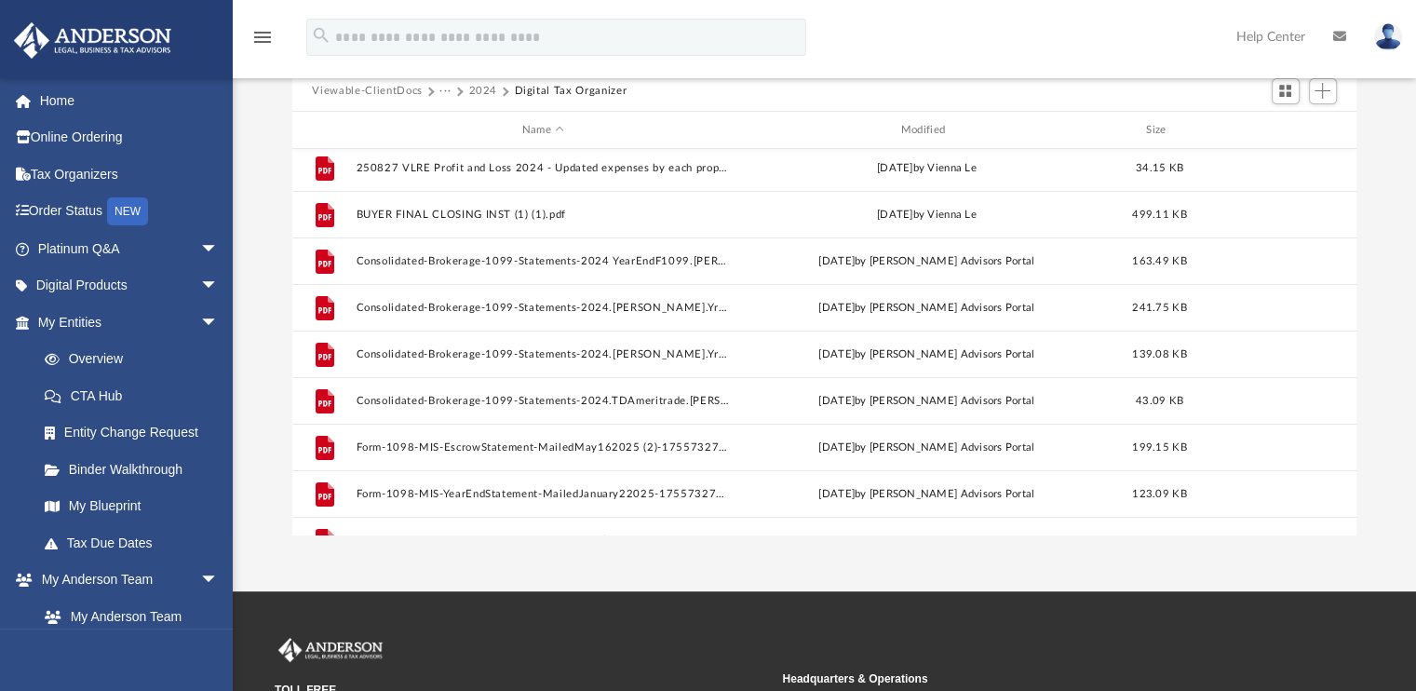
drag, startPoint x: 1408, startPoint y: 327, endPoint x: 1384, endPoint y: 188, distance: 140.8
click at [1384, 188] on div "Difficulty viewing your box folder? You can also access your account directly o…" at bounding box center [824, 271] width 1183 height 530
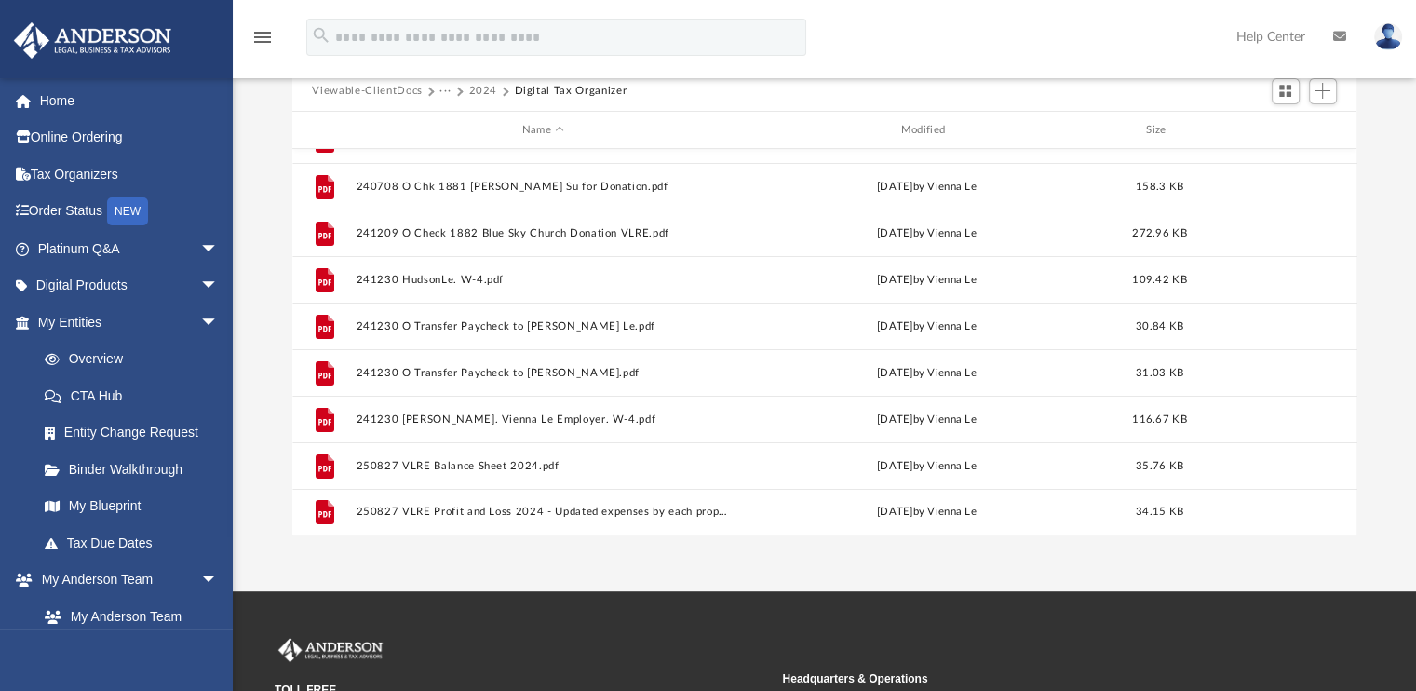
scroll to position [0, 0]
